Goal: Task Accomplishment & Management: Manage account settings

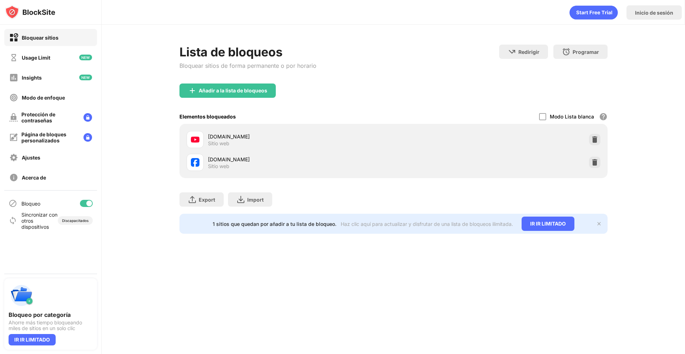
click at [589, 144] on div "youtube.com Sitio web" at bounding box center [394, 139] width 420 height 23
click at [592, 141] on img at bounding box center [594, 139] width 7 height 7
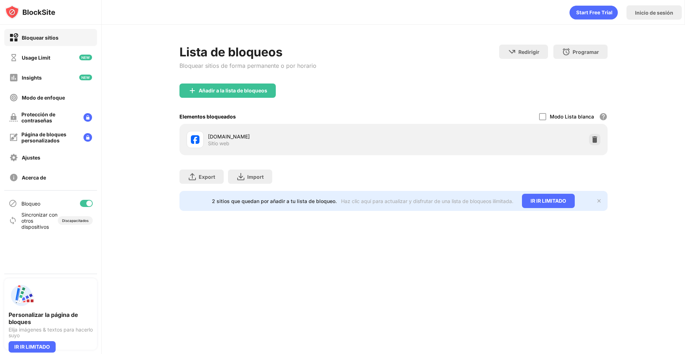
click at [596, 141] on img at bounding box center [594, 139] width 7 height 7
